Goal: Task Accomplishment & Management: Use online tool/utility

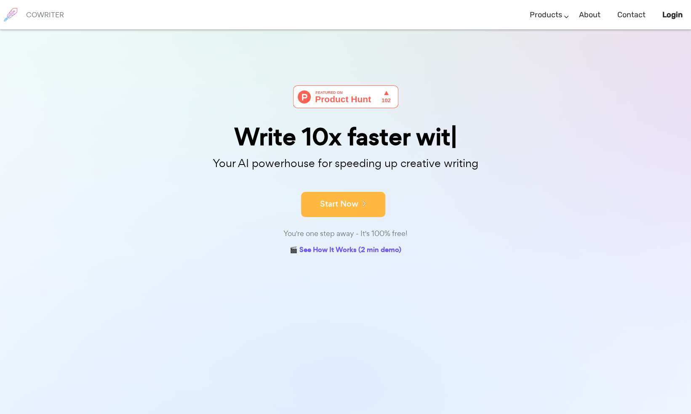
click at [345, 205] on button "Start Now" at bounding box center [343, 204] width 84 height 25
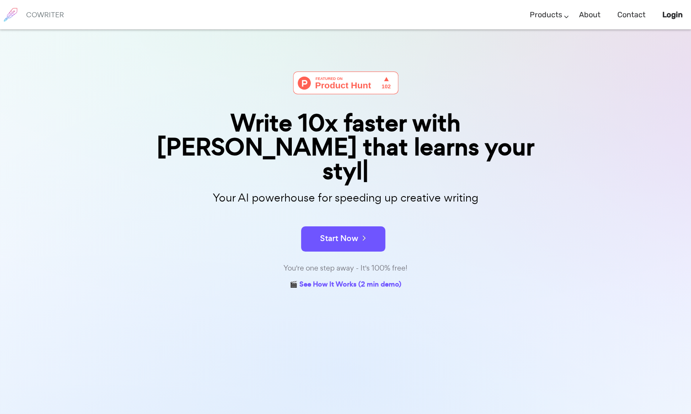
click at [345, 226] on button "Start Now" at bounding box center [343, 238] width 84 height 25
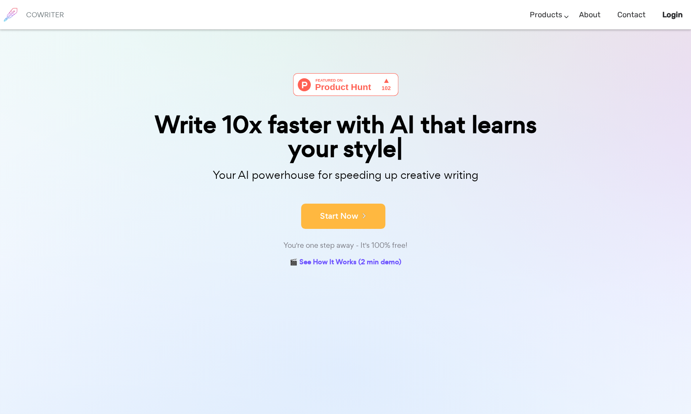
click at [351, 205] on button "Start Now" at bounding box center [343, 216] width 84 height 25
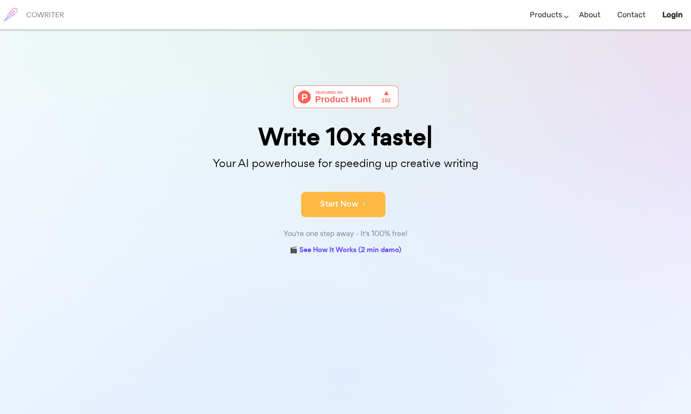
click at [352, 206] on button "Start Now" at bounding box center [343, 204] width 84 height 25
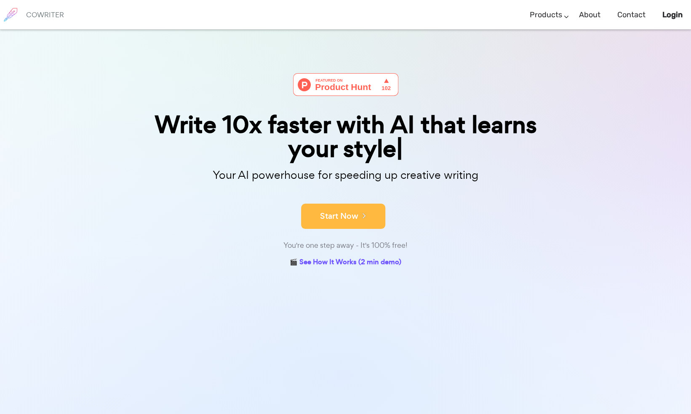
click at [339, 213] on button "Start Now" at bounding box center [343, 216] width 84 height 25
